Goal: Information Seeking & Learning: Check status

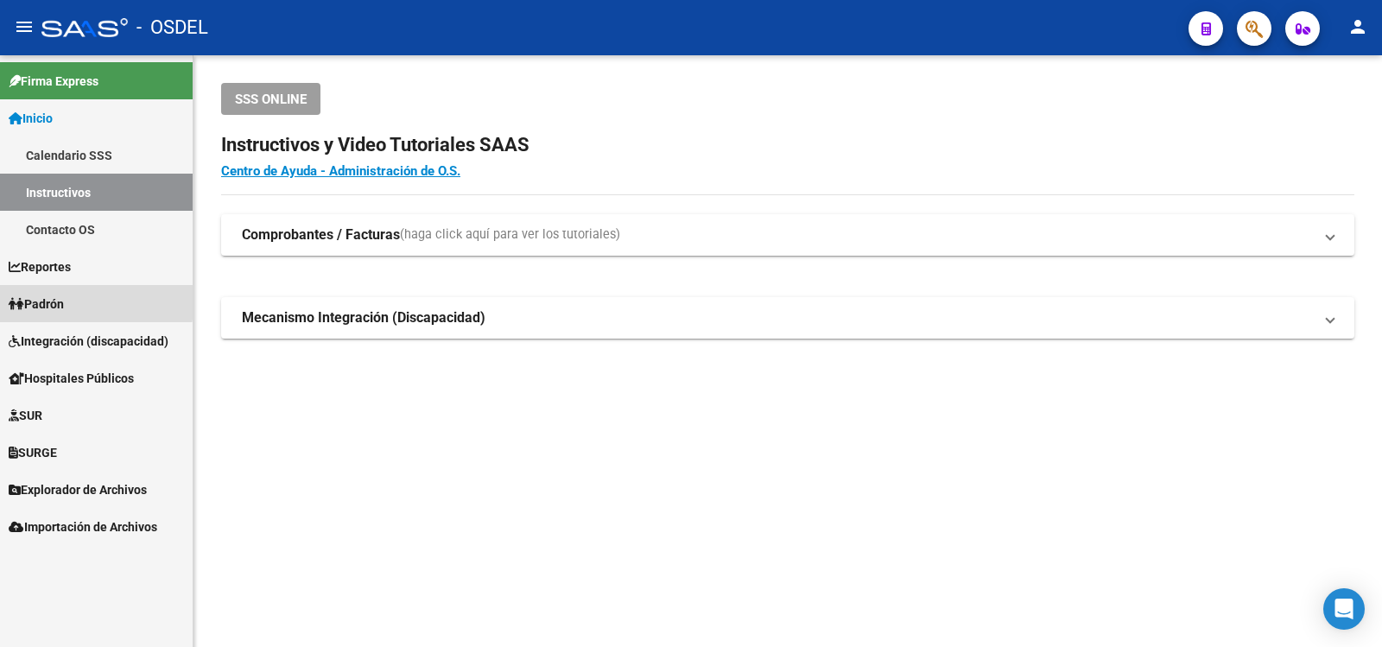
click at [60, 299] on span "Padrón" at bounding box center [36, 304] width 55 height 19
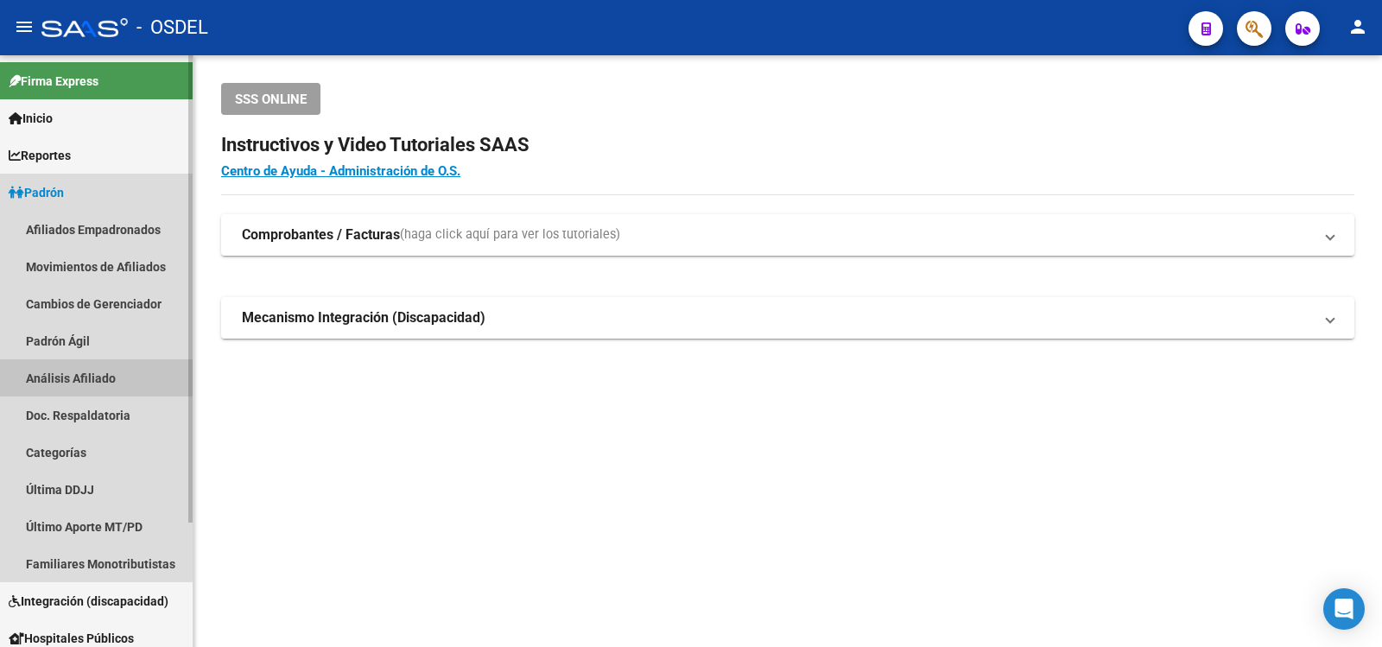
drag, startPoint x: 49, startPoint y: 373, endPoint x: 57, endPoint y: 368, distance: 9.3
click at [50, 371] on link "Análisis Afiliado" at bounding box center [96, 377] width 193 height 37
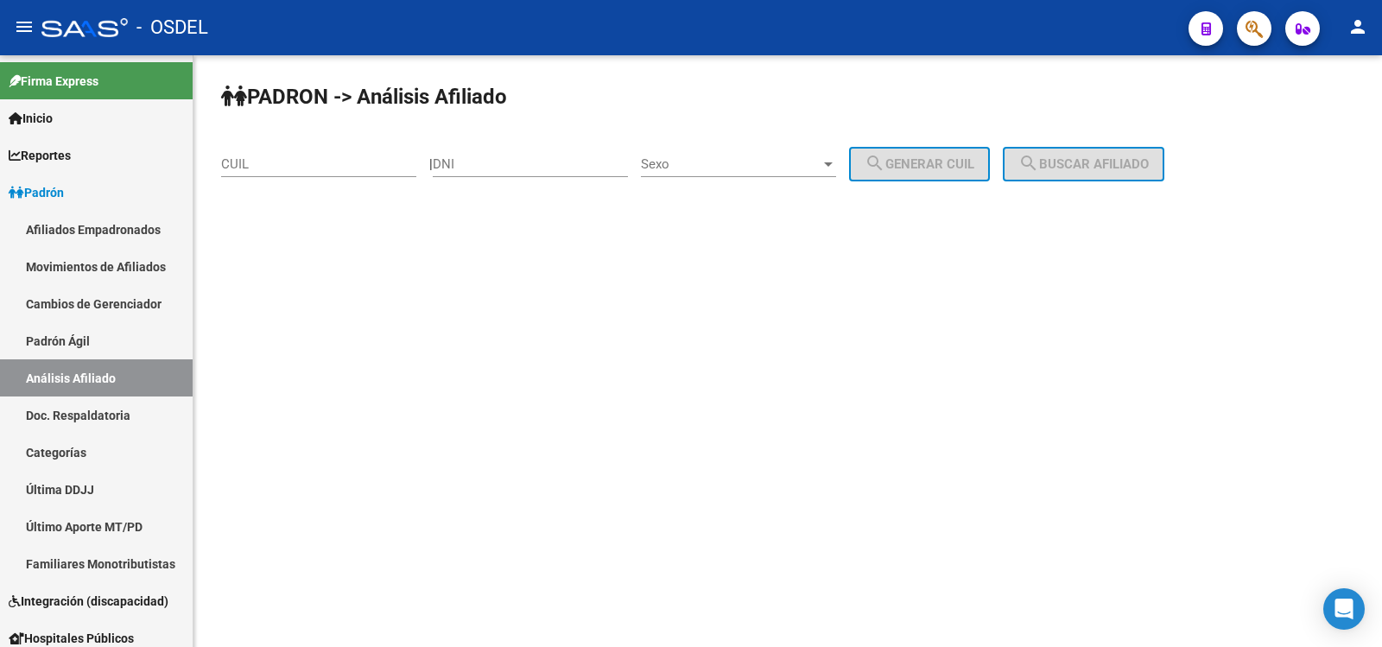
click at [483, 162] on input "DNI" at bounding box center [530, 164] width 195 height 16
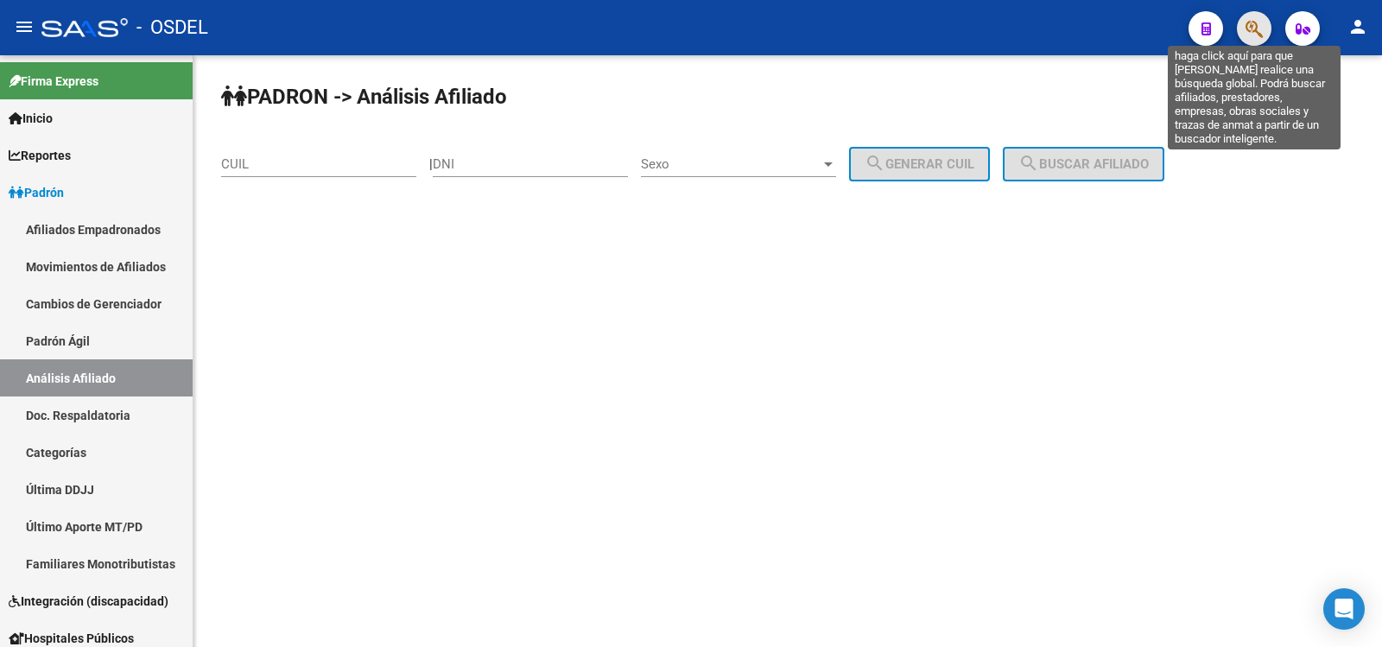
click at [1254, 22] on icon "button" at bounding box center [1254, 29] width 17 height 20
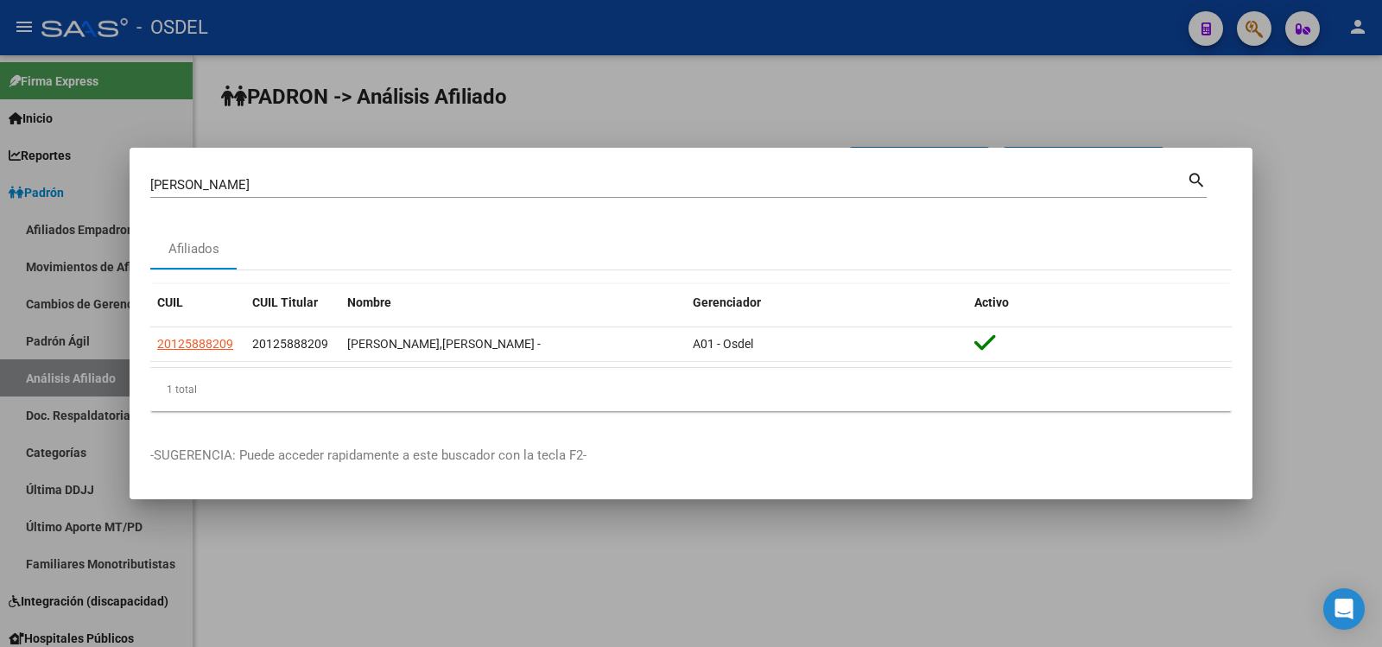
click at [1194, 177] on mat-icon "search" at bounding box center [1197, 178] width 20 height 21
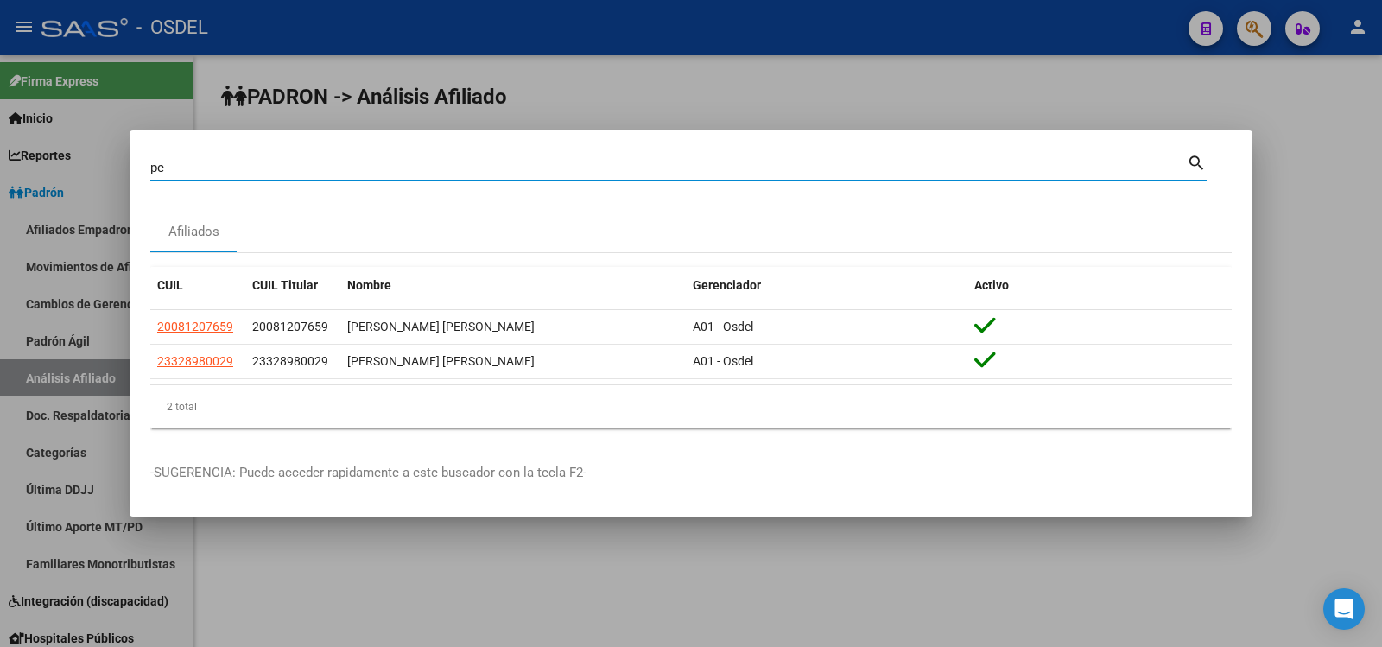
type input "p"
type input "[PERSON_NAME]"
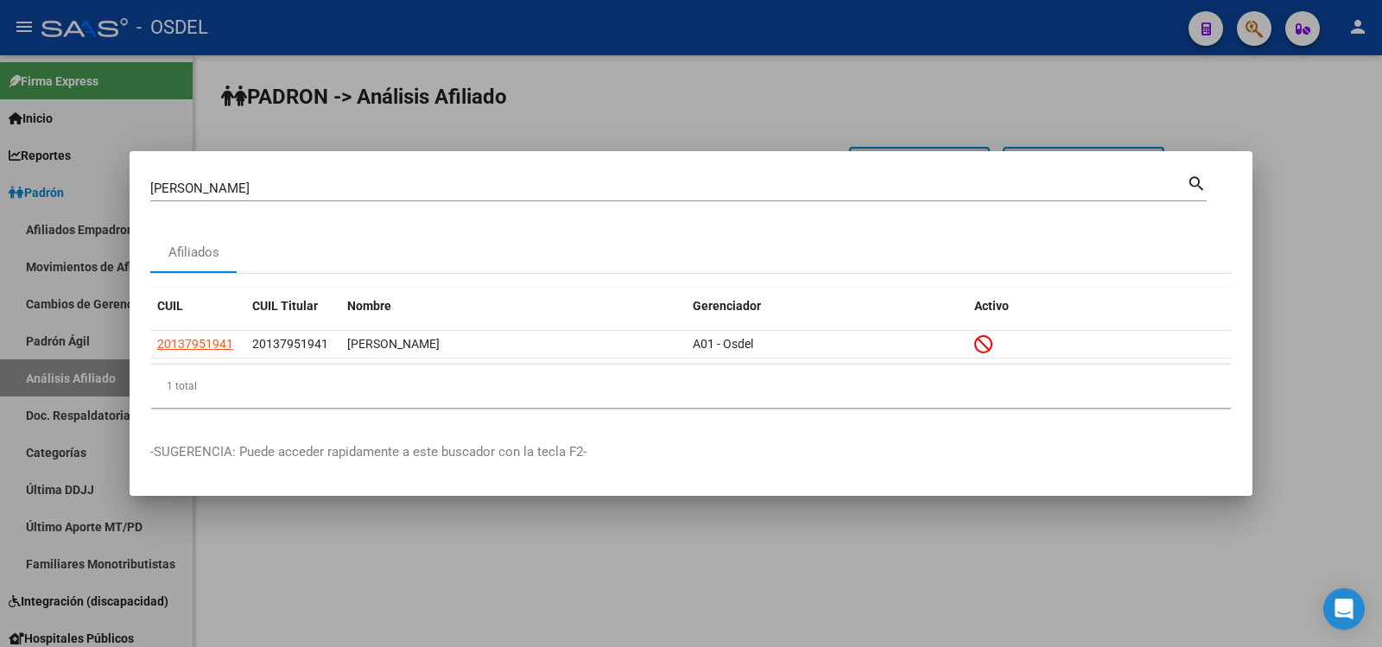
click at [916, 109] on div at bounding box center [691, 323] width 1382 height 647
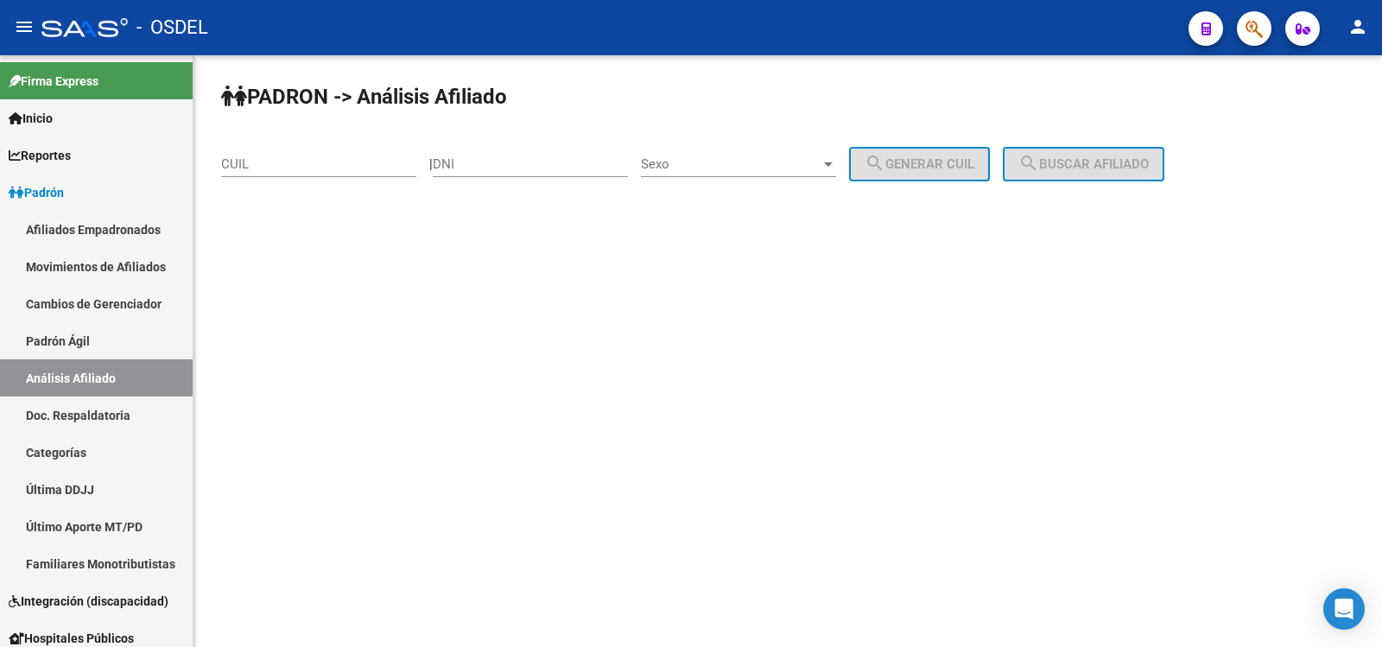
click at [1360, 22] on mat-icon "person" at bounding box center [1358, 26] width 21 height 21
click at [1330, 111] on button "exit_to_app Salir" at bounding box center [1322, 113] width 105 height 41
